Goal: Obtain resource: Download file/media

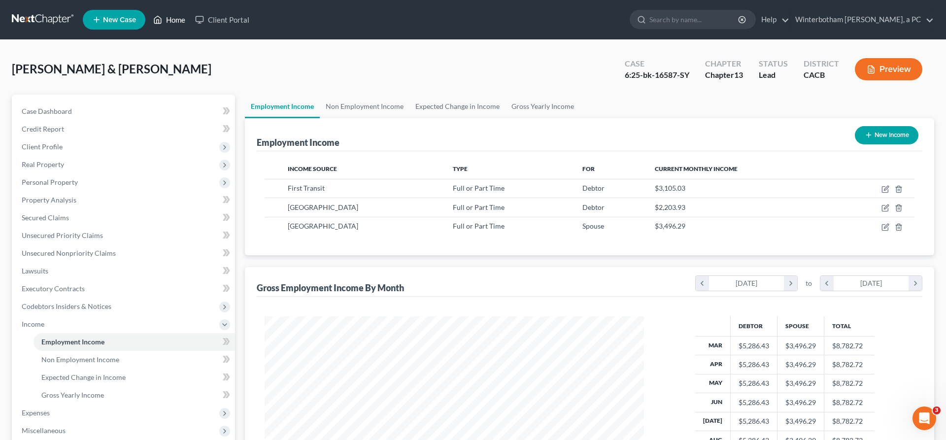
scroll to position [190, 399]
click at [148, 15] on link "Home" at bounding box center [169, 20] width 42 height 18
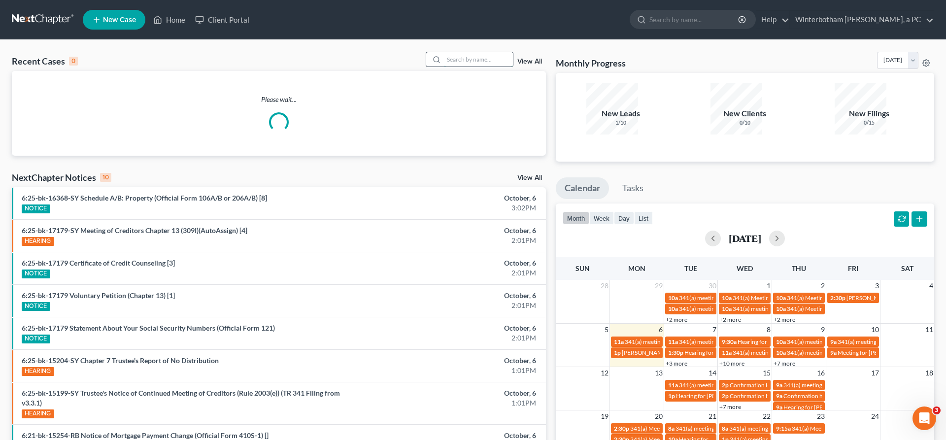
click at [481, 52] on input "search" at bounding box center [478, 59] width 69 height 14
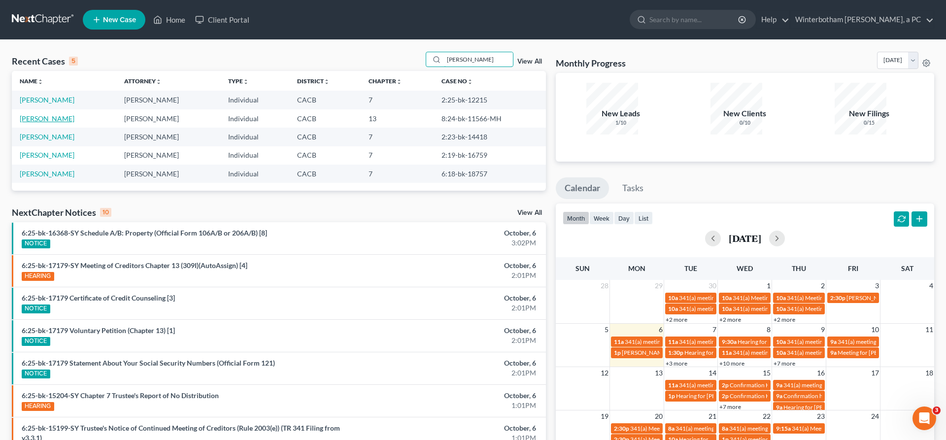
type input "[PERSON_NAME]"
click at [26, 114] on link "[PERSON_NAME]" at bounding box center [47, 118] width 55 height 8
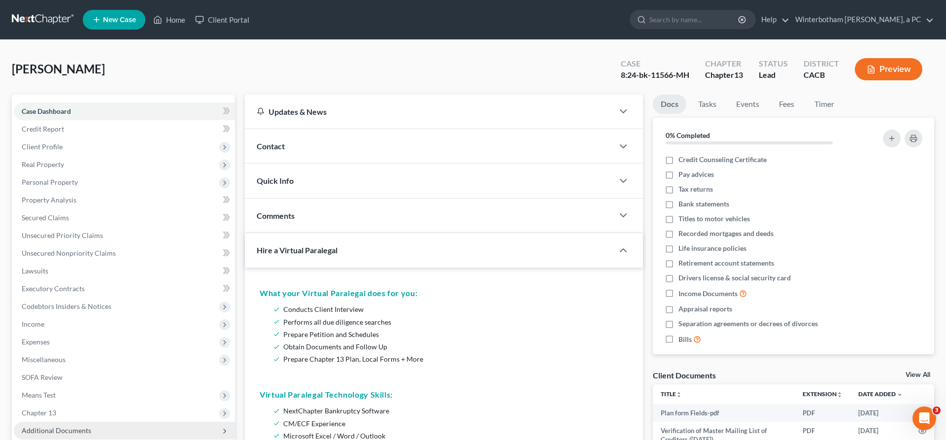
click at [47, 426] on span "Additional Documents" at bounding box center [57, 430] width 70 height 8
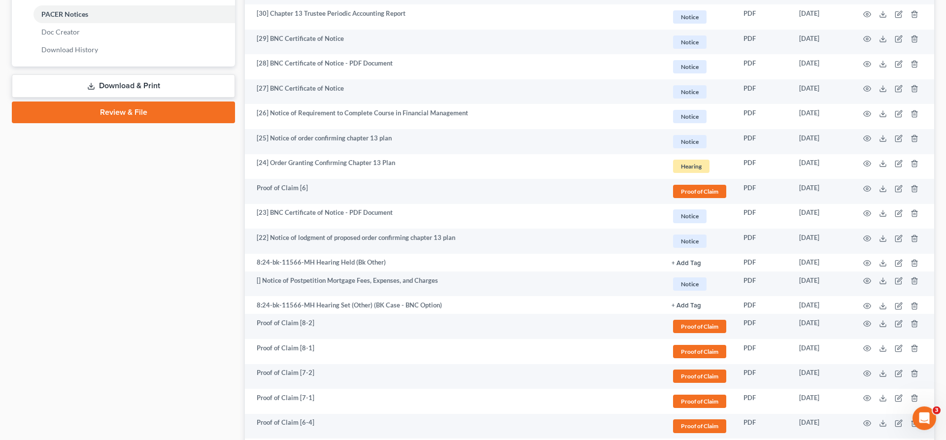
scroll to position [454, 0]
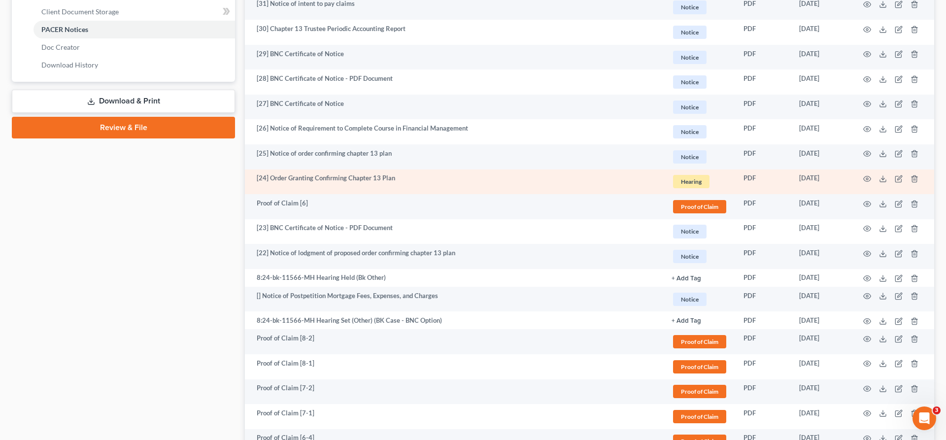
click at [890, 170] on td at bounding box center [893, 182] width 83 height 25
click at [887, 175] on icon at bounding box center [883, 179] width 8 height 8
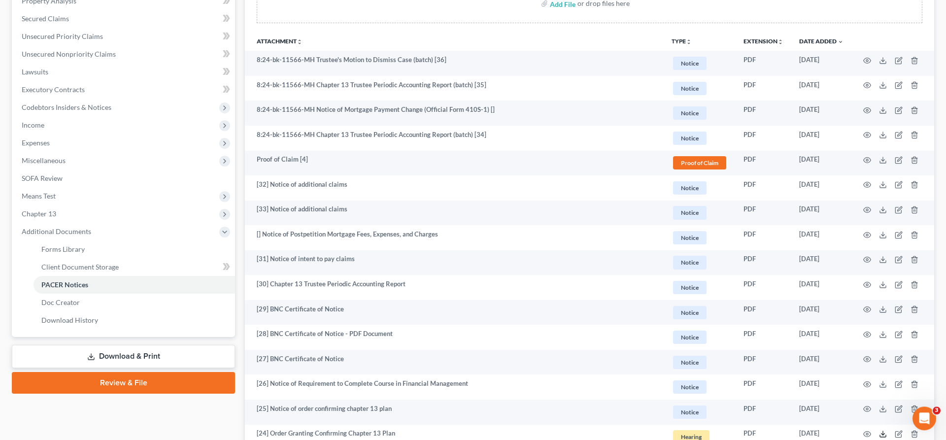
scroll to position [0, 0]
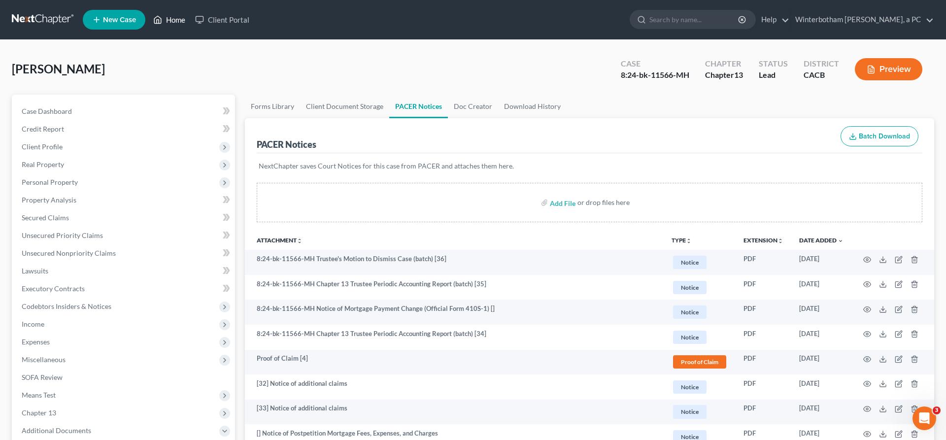
click at [148, 16] on link "Home" at bounding box center [169, 20] width 42 height 18
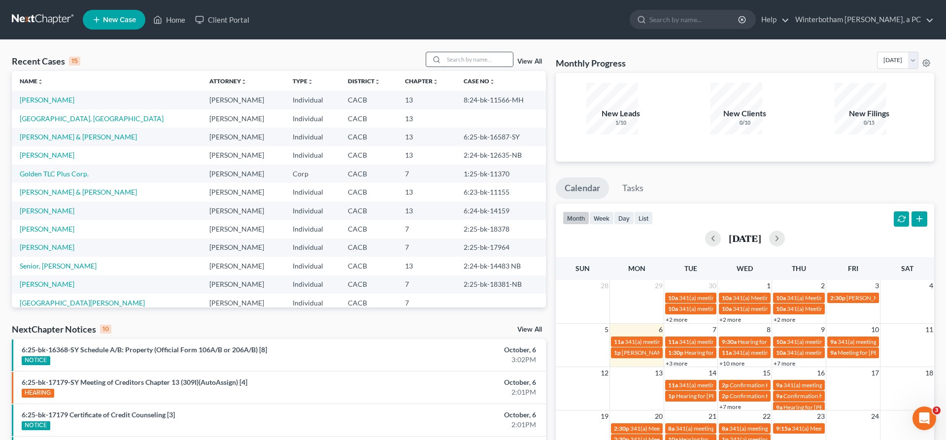
click at [484, 52] on input "search" at bounding box center [478, 59] width 69 height 14
type input "[PERSON_NAME]"
